Goal: Use online tool/utility

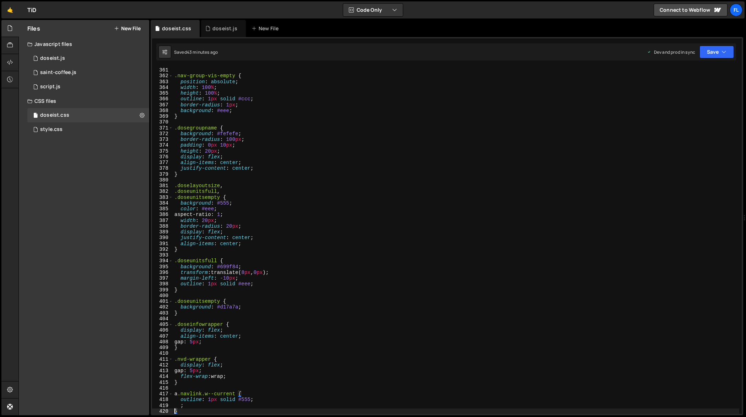
scroll to position [2079, 0]
click at [348, 154] on div "} .nav-group-vis-empty { position : absolute ; width : 100 % ; height : 100 % ;…" at bounding box center [456, 240] width 567 height 359
type textarea "}"
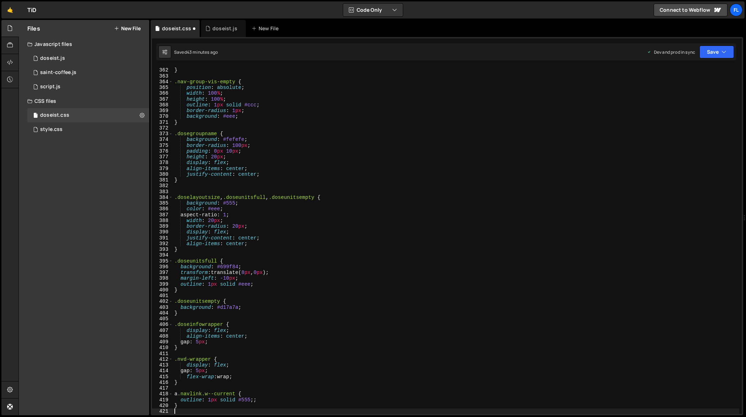
scroll to position [2085, 0]
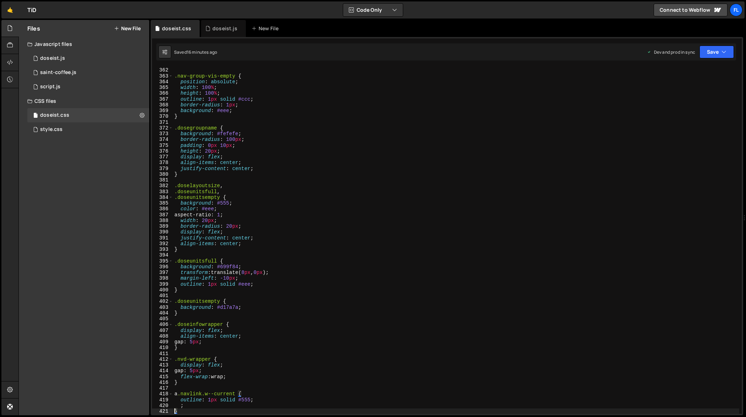
click at [330, 165] on div "} .nav-group-vis-empty { position : absolute ; width : 100 % ; height : 100 % ;…" at bounding box center [456, 240] width 567 height 359
type textarea "}"
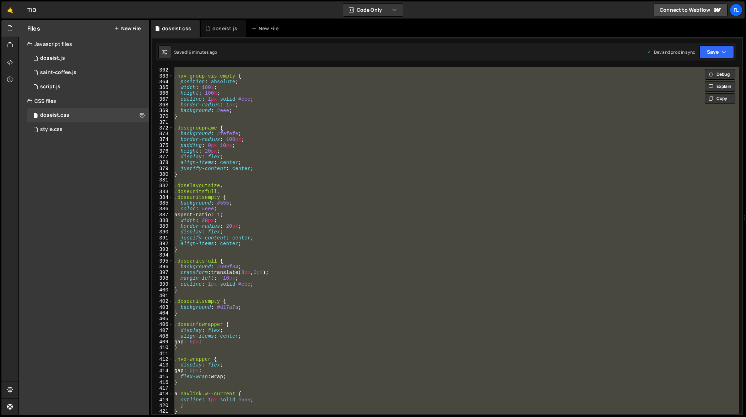
paste textarea
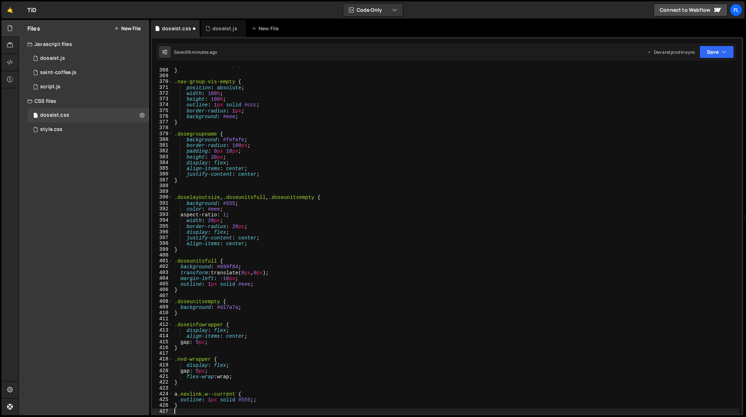
scroll to position [2119, 0]
type textarea "}"
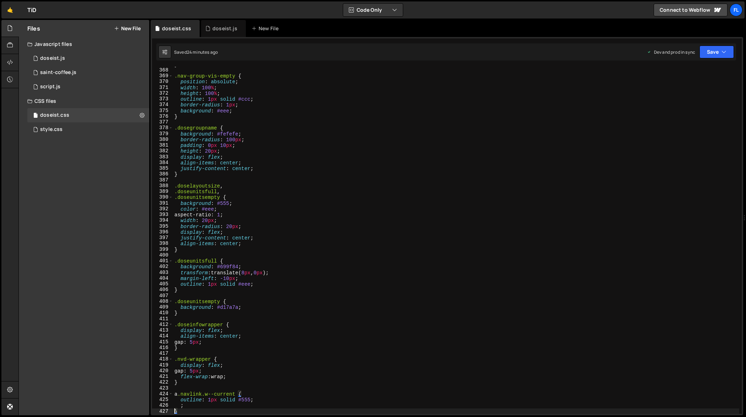
click at [259, 177] on div "} .nav-group-vis-empty { position : absolute ; width : 100 % ; height : 100 % ;…" at bounding box center [456, 240] width 567 height 359
type textarea "}"
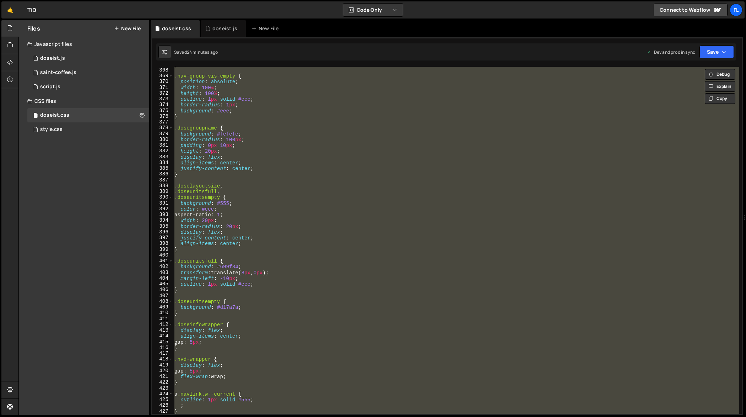
paste textarea
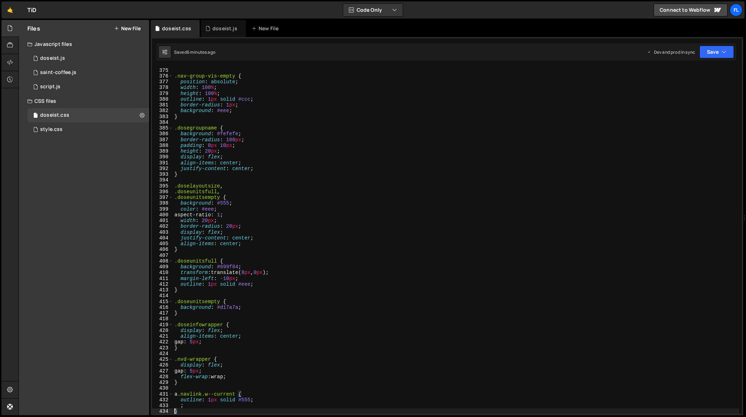
click at [307, 209] on div "} .nav-group-vis-empty { position : absolute ; width : 100 % ; height : 100 % ;…" at bounding box center [456, 240] width 567 height 359
type textarea "}"
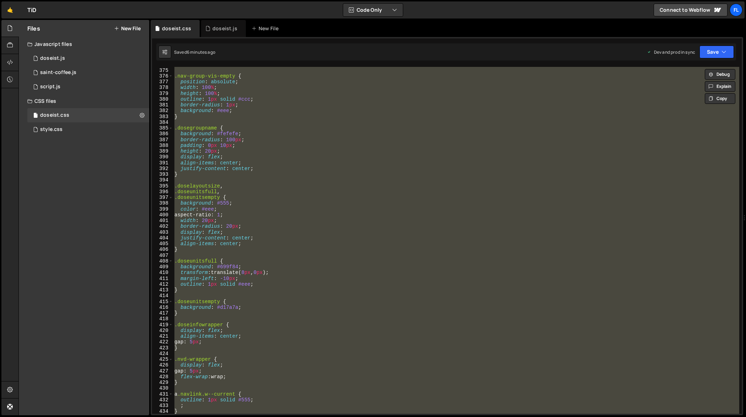
paste textarea
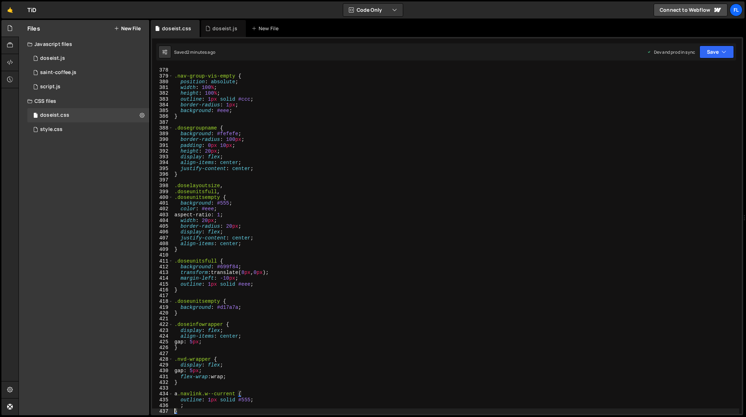
click at [326, 165] on div "} .nav-group-vis-empty { position : absolute ; width : 100 % ; height : 100 % ;…" at bounding box center [456, 240] width 567 height 359
type textarea "}"
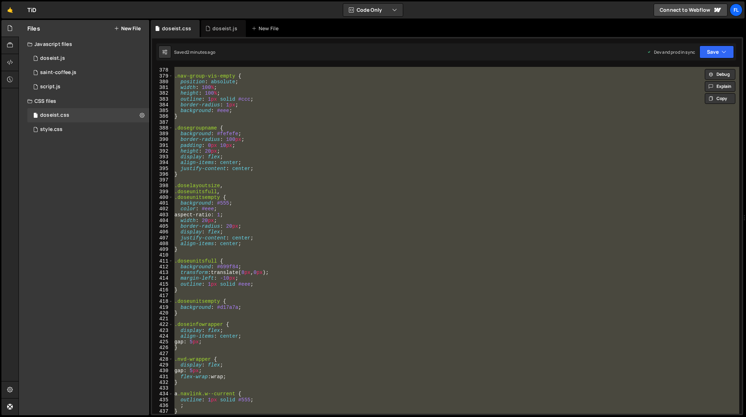
paste textarea
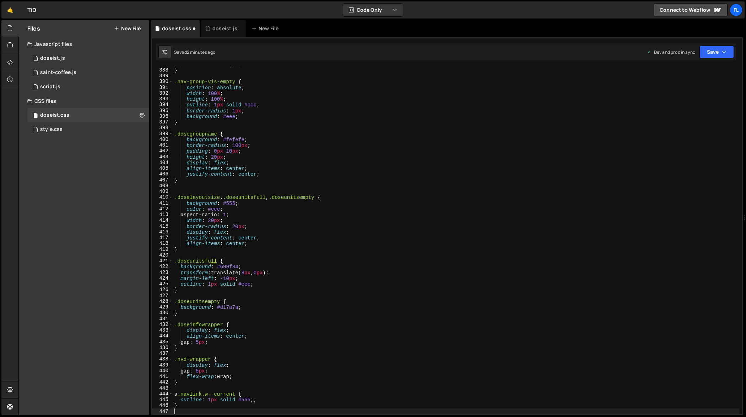
scroll to position [2235, 0]
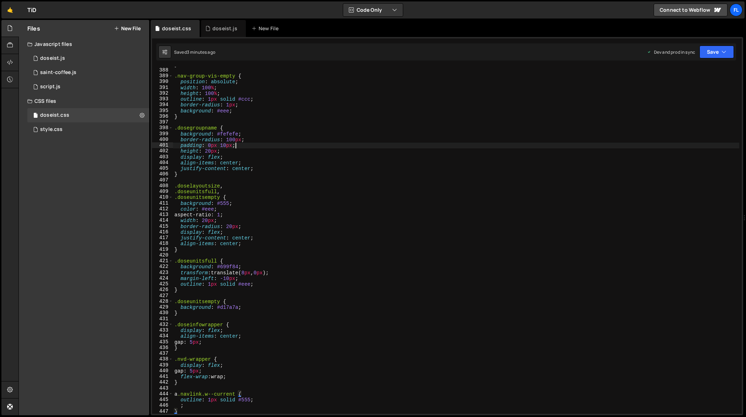
click at [302, 148] on div "} .nav-group-vis-empty { position : absolute ; width : 100 % ; height : 100 % ;…" at bounding box center [456, 240] width 567 height 359
type textarea "}"
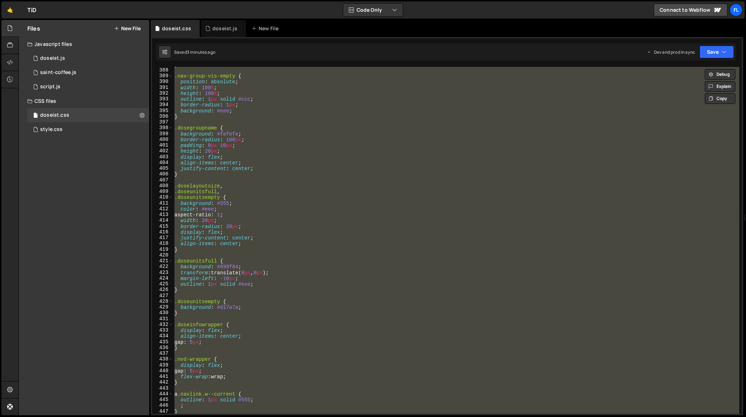
paste textarea
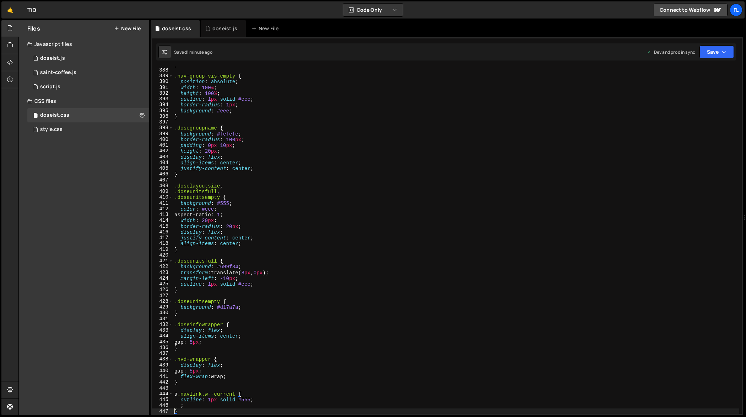
click at [302, 197] on div "} .nav-group-vis-empty { position : absolute ; width : 100 % ; height : 100 % ;…" at bounding box center [456, 240] width 567 height 359
type textarea "}"
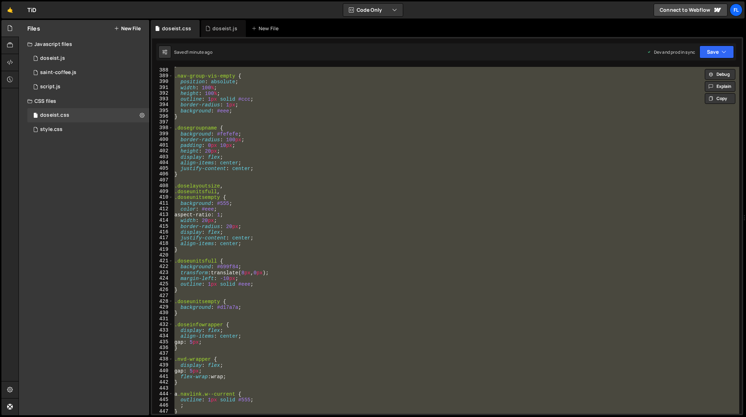
paste textarea
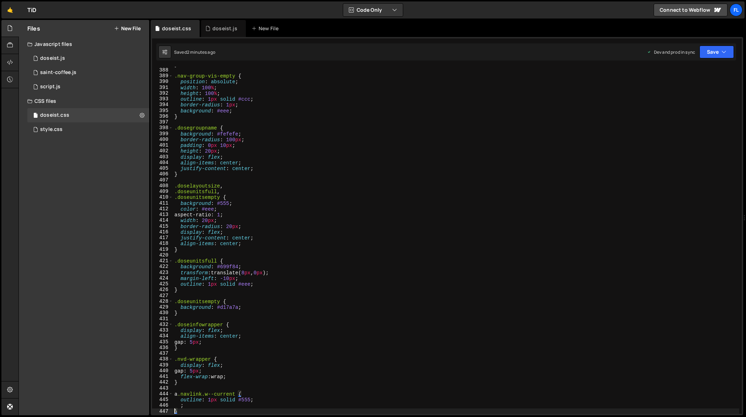
click at [351, 149] on div "} .nav-group-vis-empty { position : absolute ; width : 100 % ; height : 100 % ;…" at bounding box center [456, 240] width 567 height 359
type textarea "}"
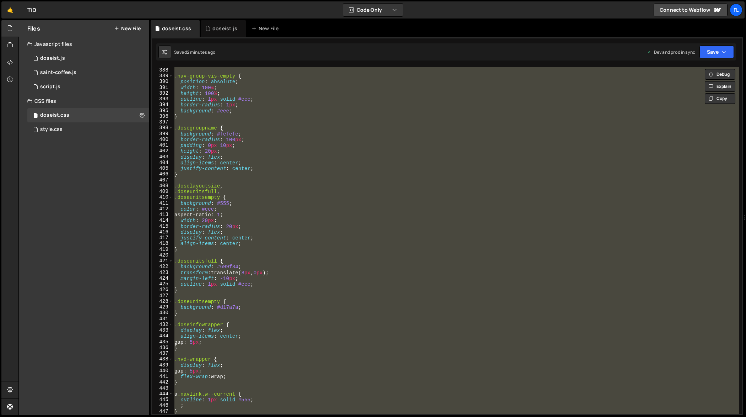
paste textarea
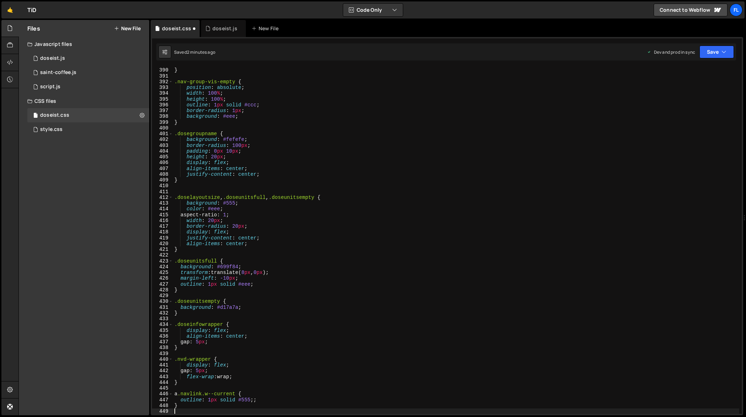
scroll to position [2246, 0]
type textarea "}"
